Goal: Find specific page/section: Find specific page/section

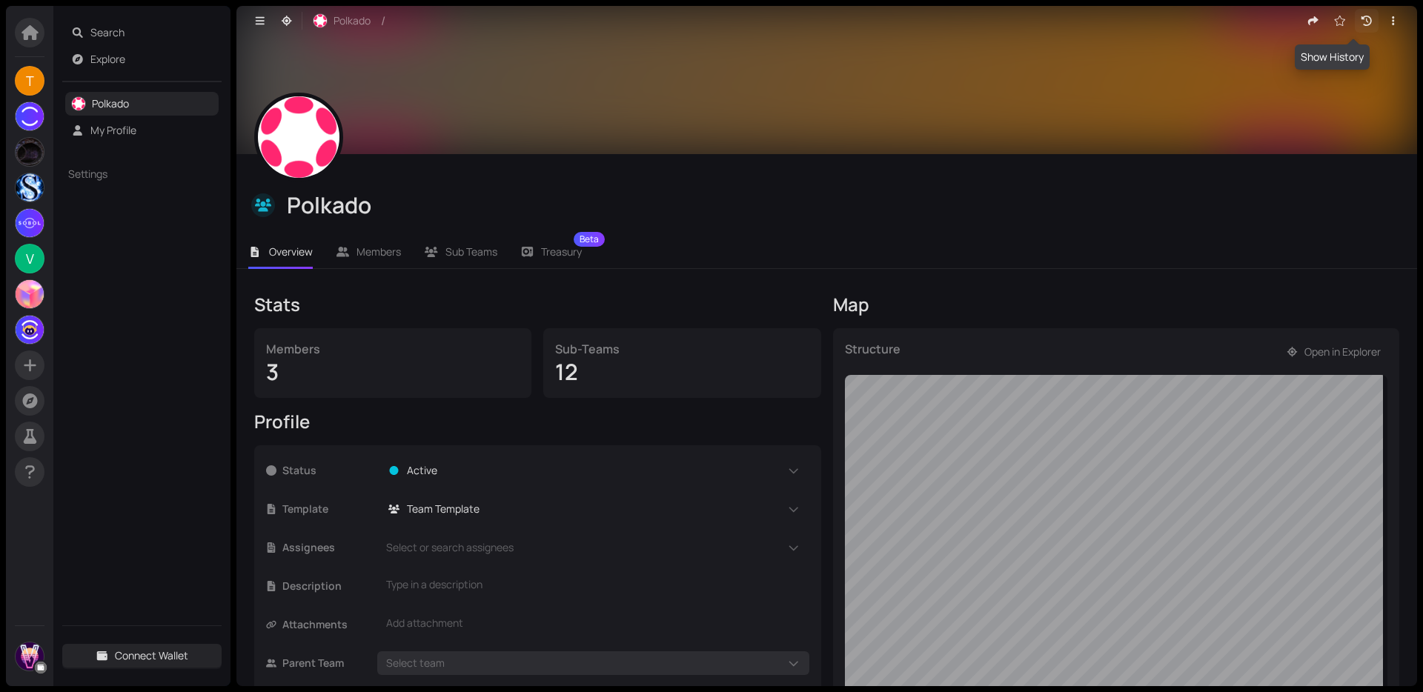
click at [1360, 20] on icon "button" at bounding box center [1366, 21] width 13 height 10
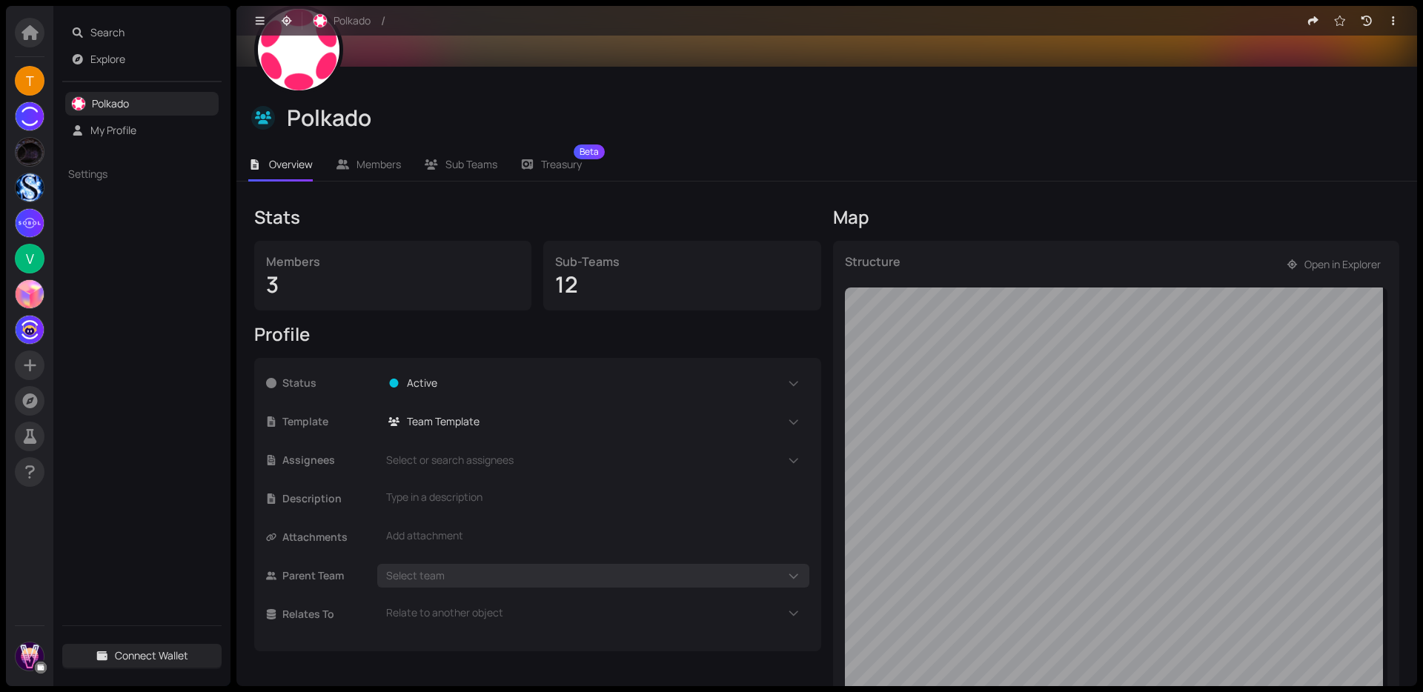
scroll to position [89, 0]
click at [1363, 21] on button "button" at bounding box center [1366, 21] width 24 height 24
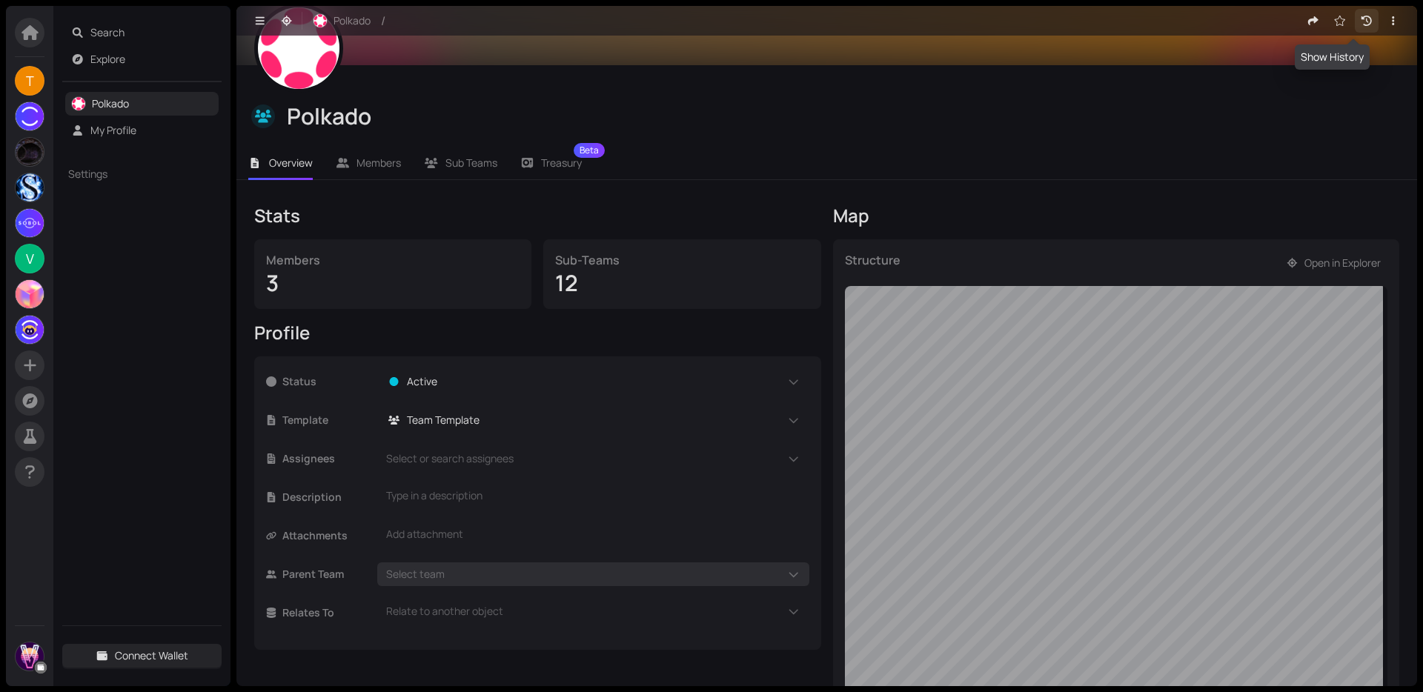
scroll to position [0, 0]
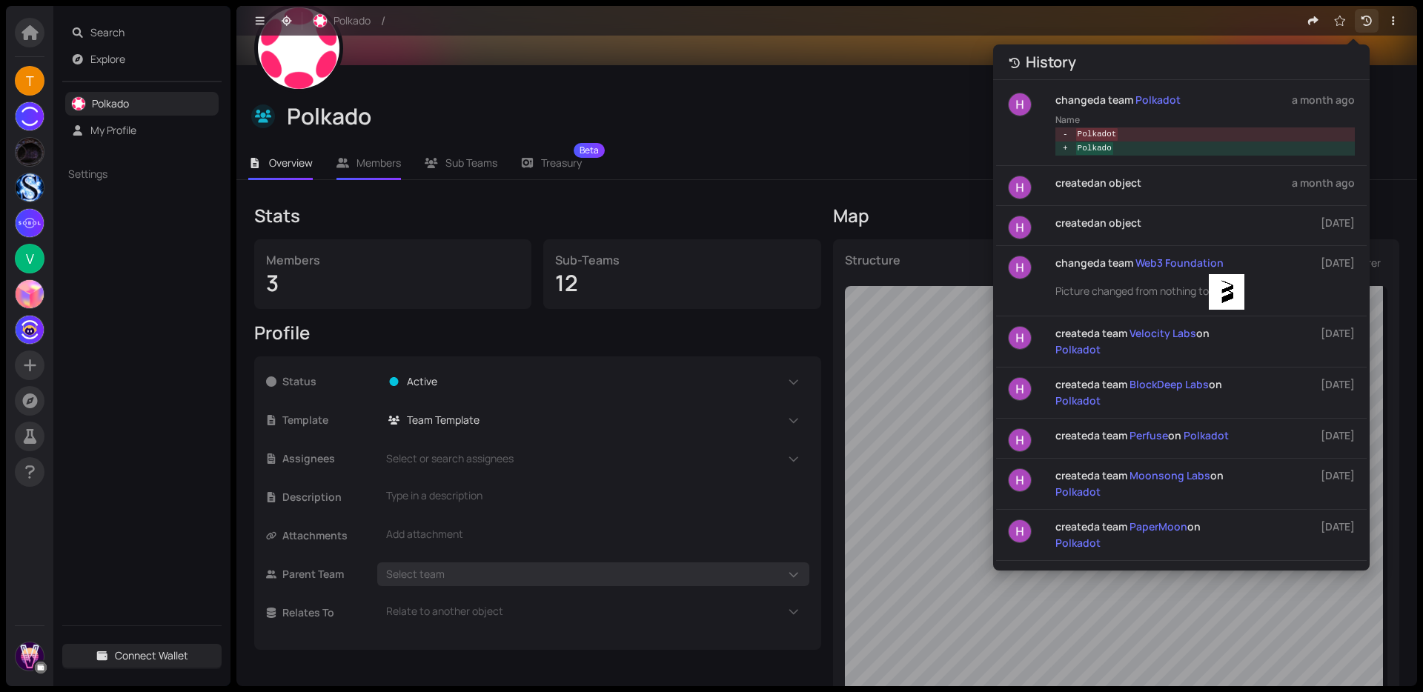
click at [356, 150] on li "Members" at bounding box center [369, 163] width 89 height 34
